Goal: Check status: Check status

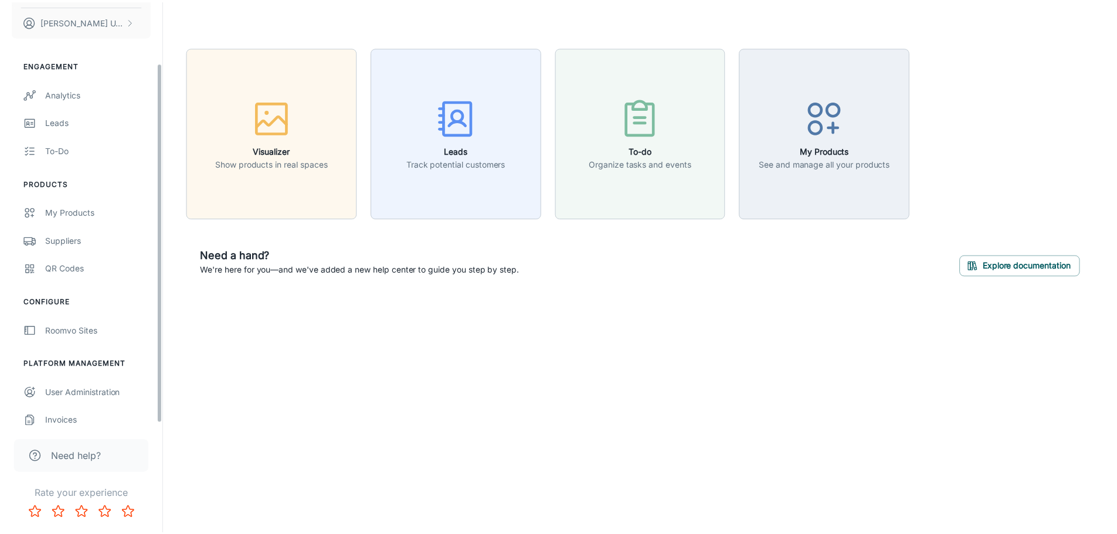
scroll to position [74, 0]
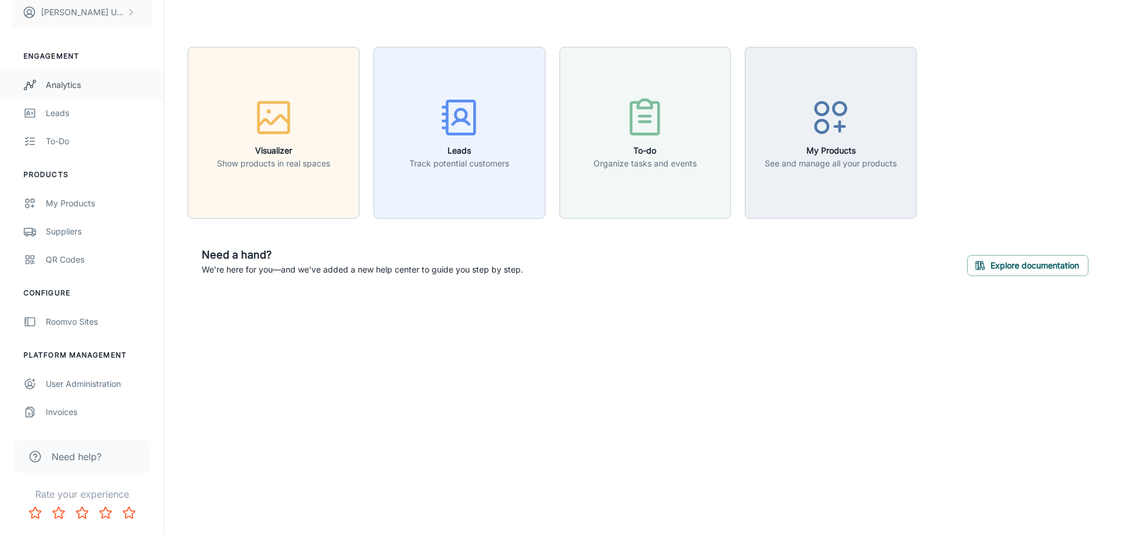
click at [70, 82] on div "Analytics" at bounding box center [99, 85] width 106 height 13
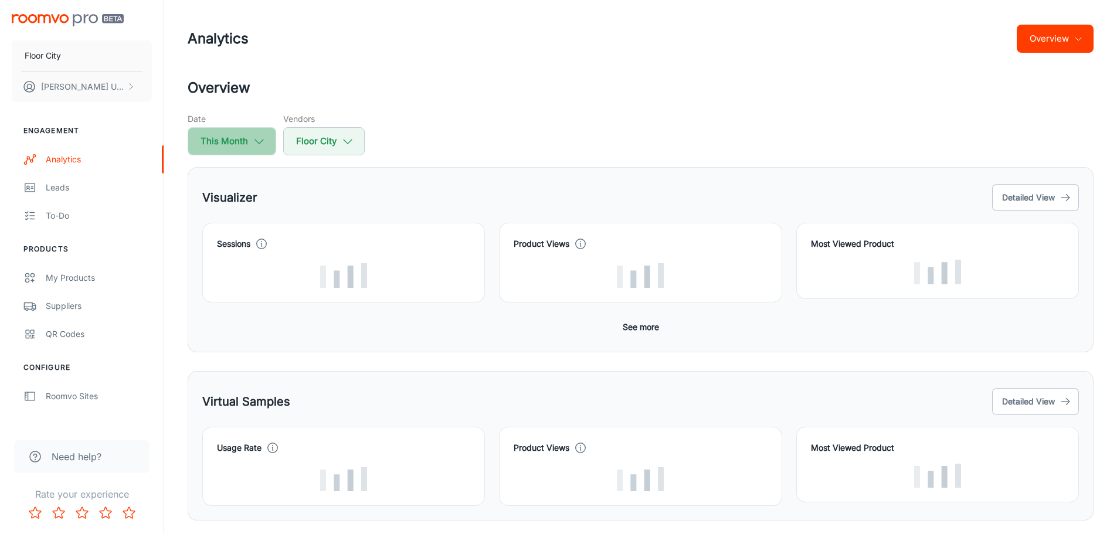
click at [254, 138] on icon "button" at bounding box center [259, 141] width 13 height 13
select select "9"
select select "2025"
select select "9"
select select "2025"
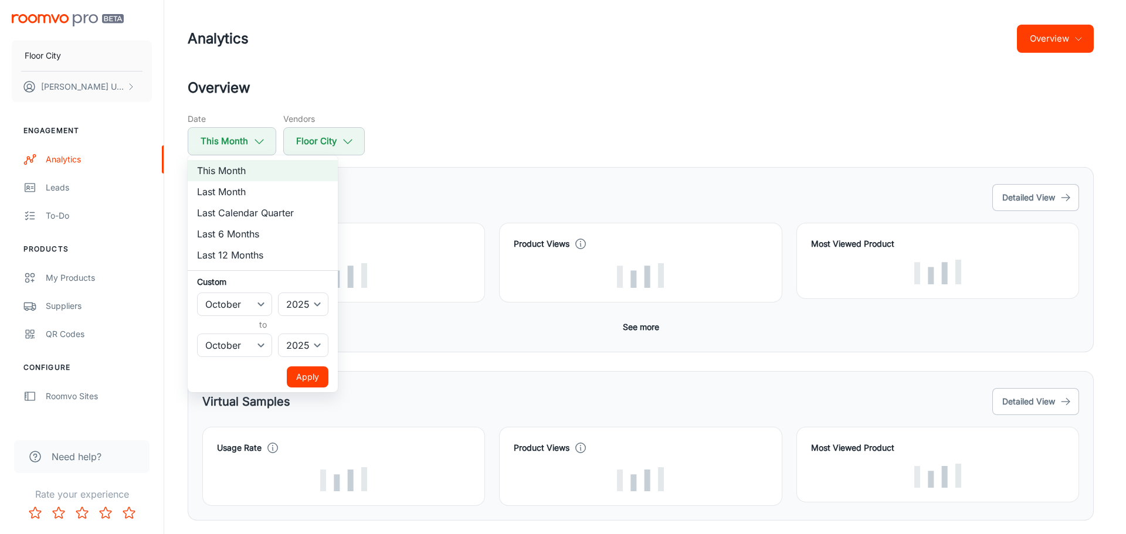
click at [243, 194] on li "Last Month" at bounding box center [263, 191] width 150 height 21
select select "8"
click at [319, 374] on button "Apply" at bounding box center [308, 377] width 42 height 21
